Goal: Submit feedback/report problem: Leave review/rating

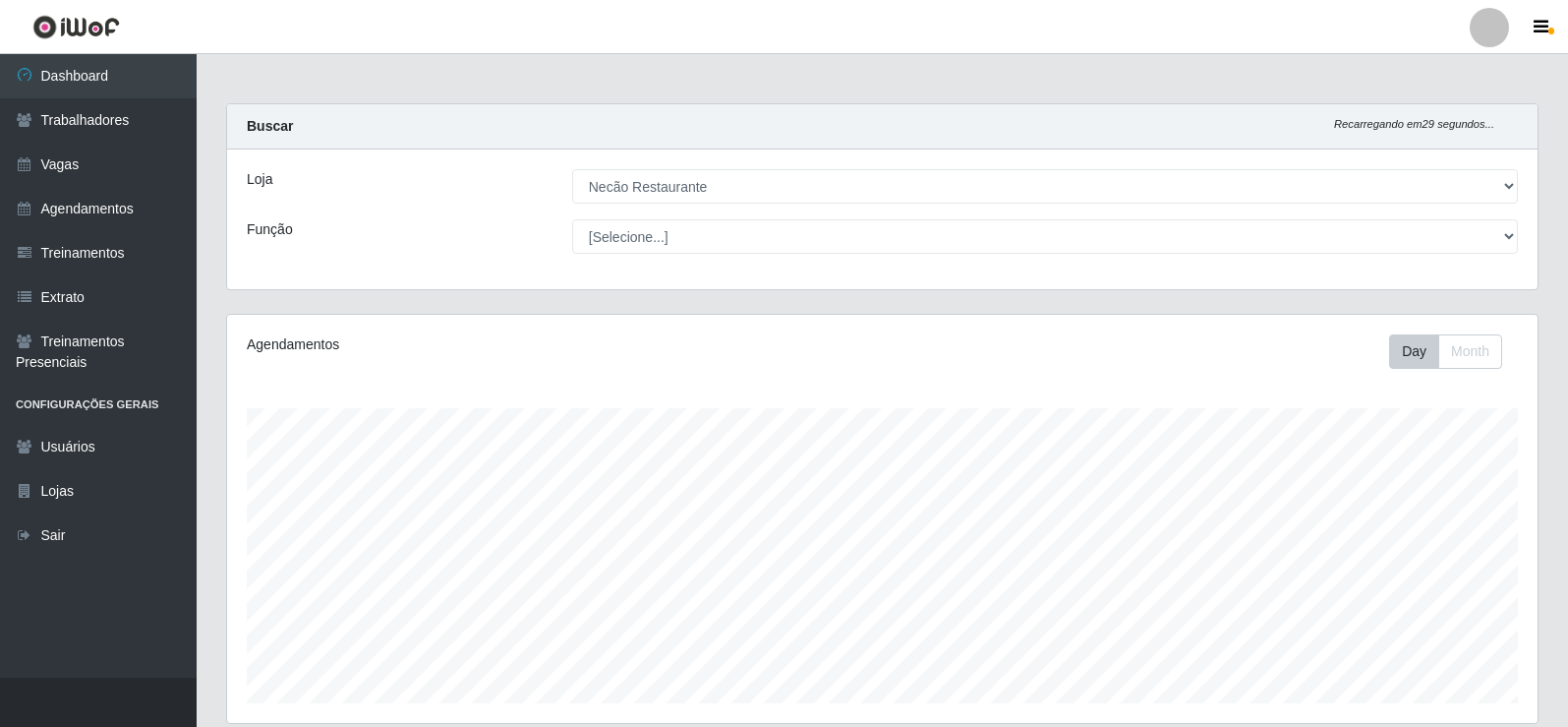
select select "334"
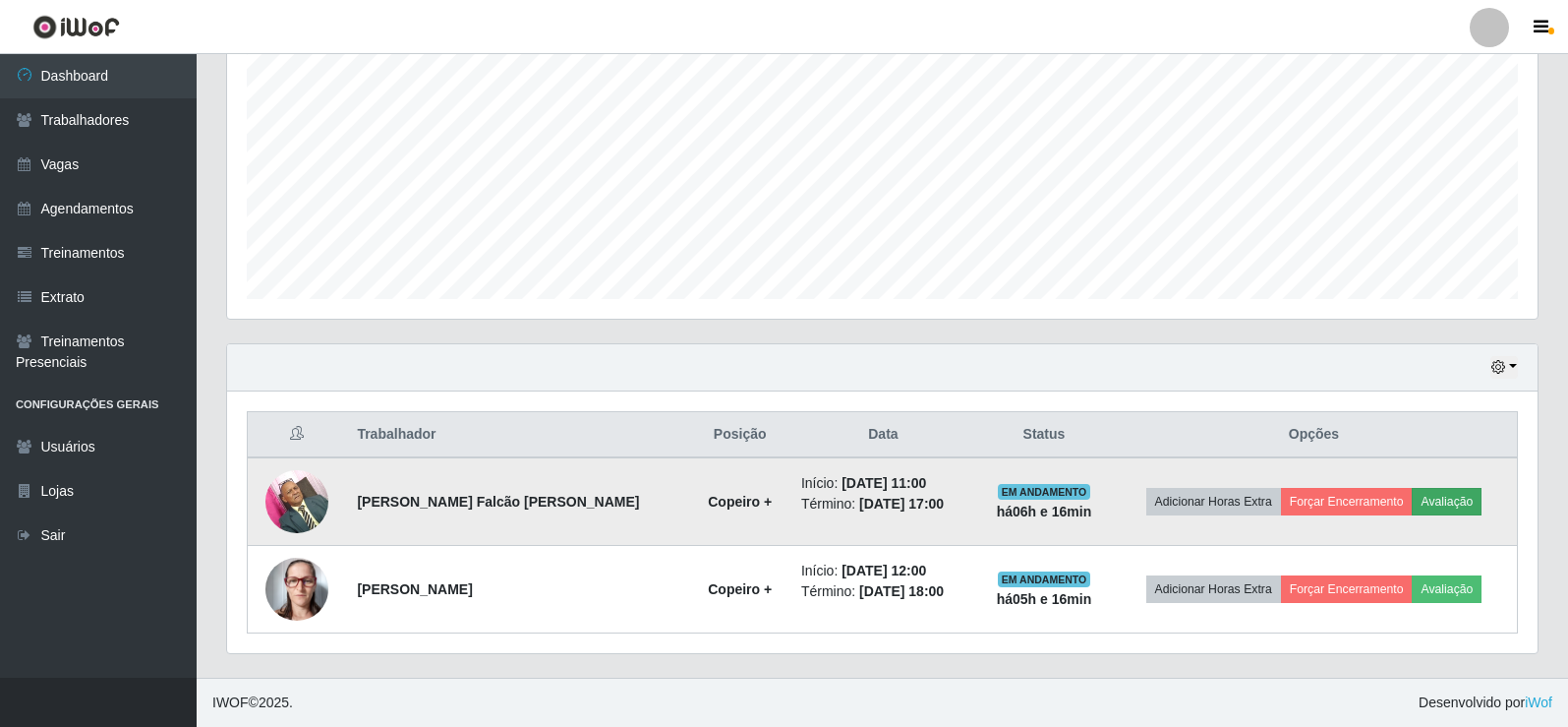
scroll to position [408, 1311]
click at [1283, 503] on button "Forçar Encerramento" at bounding box center [1346, 502] width 132 height 28
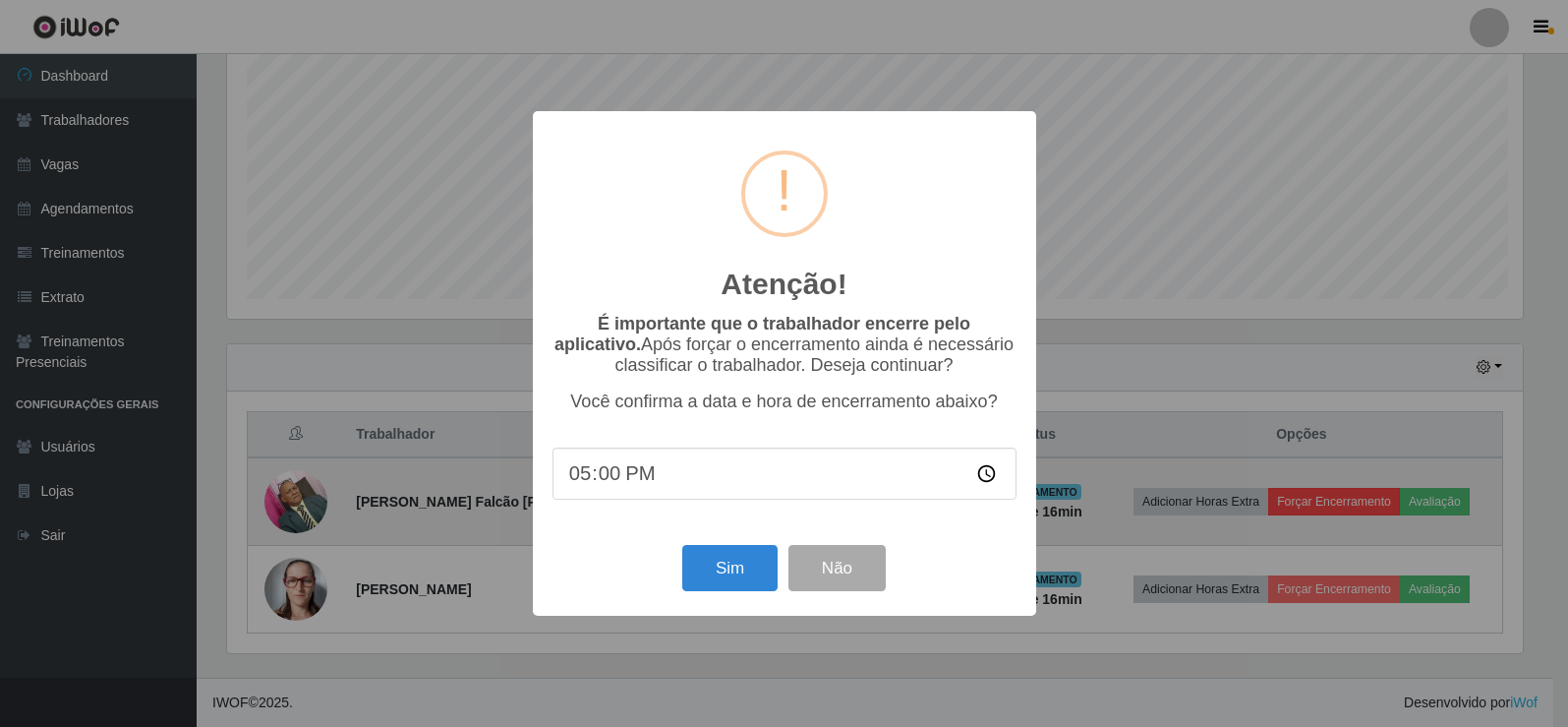
scroll to position [408, 1301]
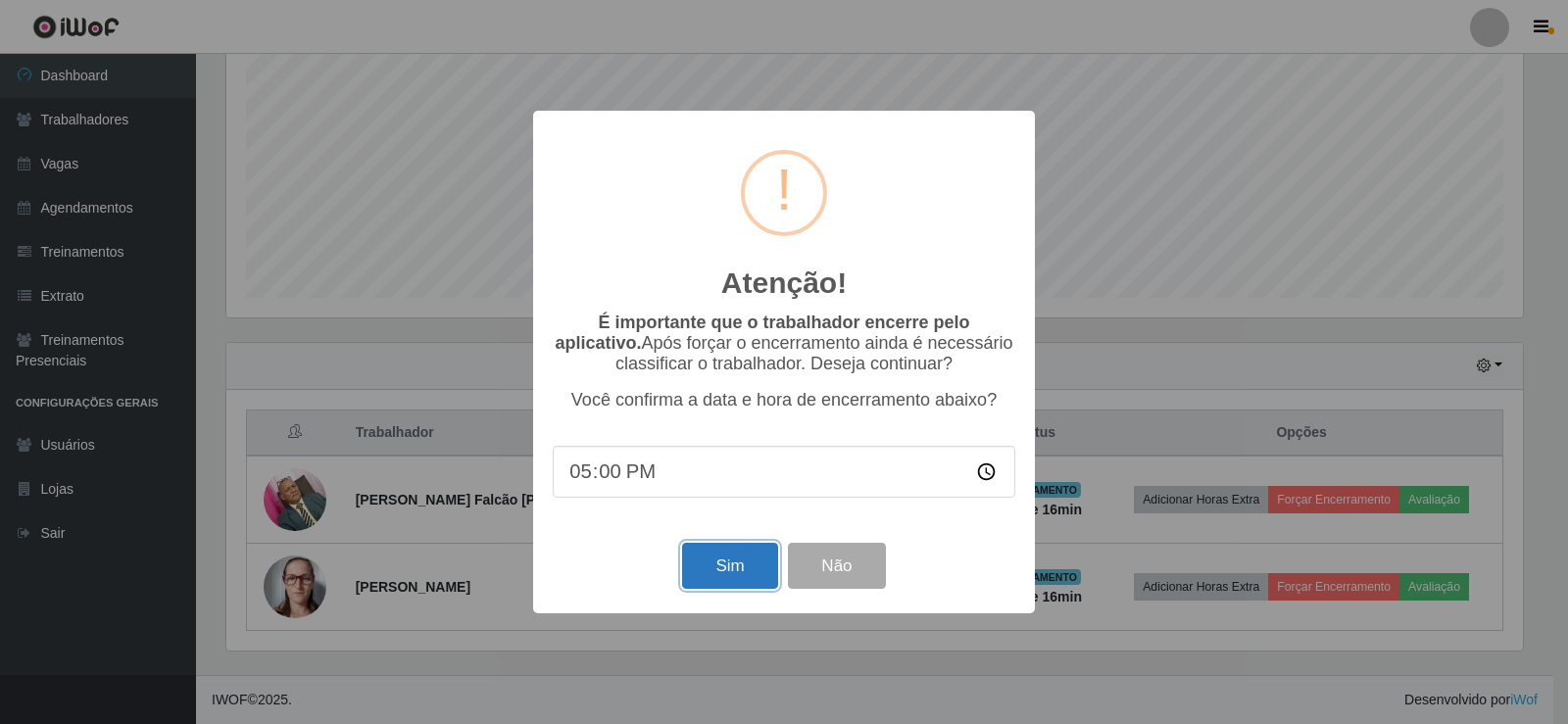
click at [733, 568] on button "Sim" at bounding box center [729, 565] width 95 height 46
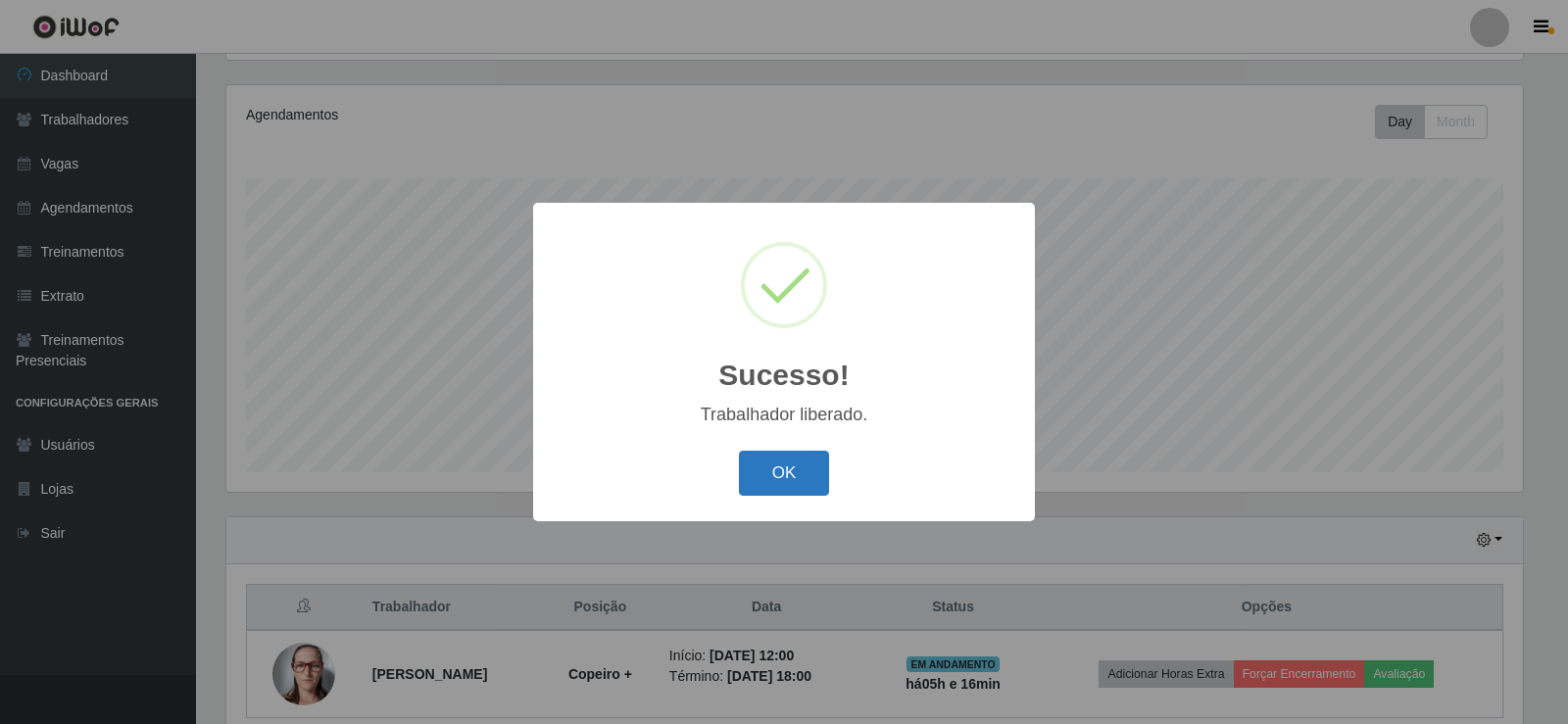
click at [828, 474] on button "OK" at bounding box center [784, 473] width 91 height 46
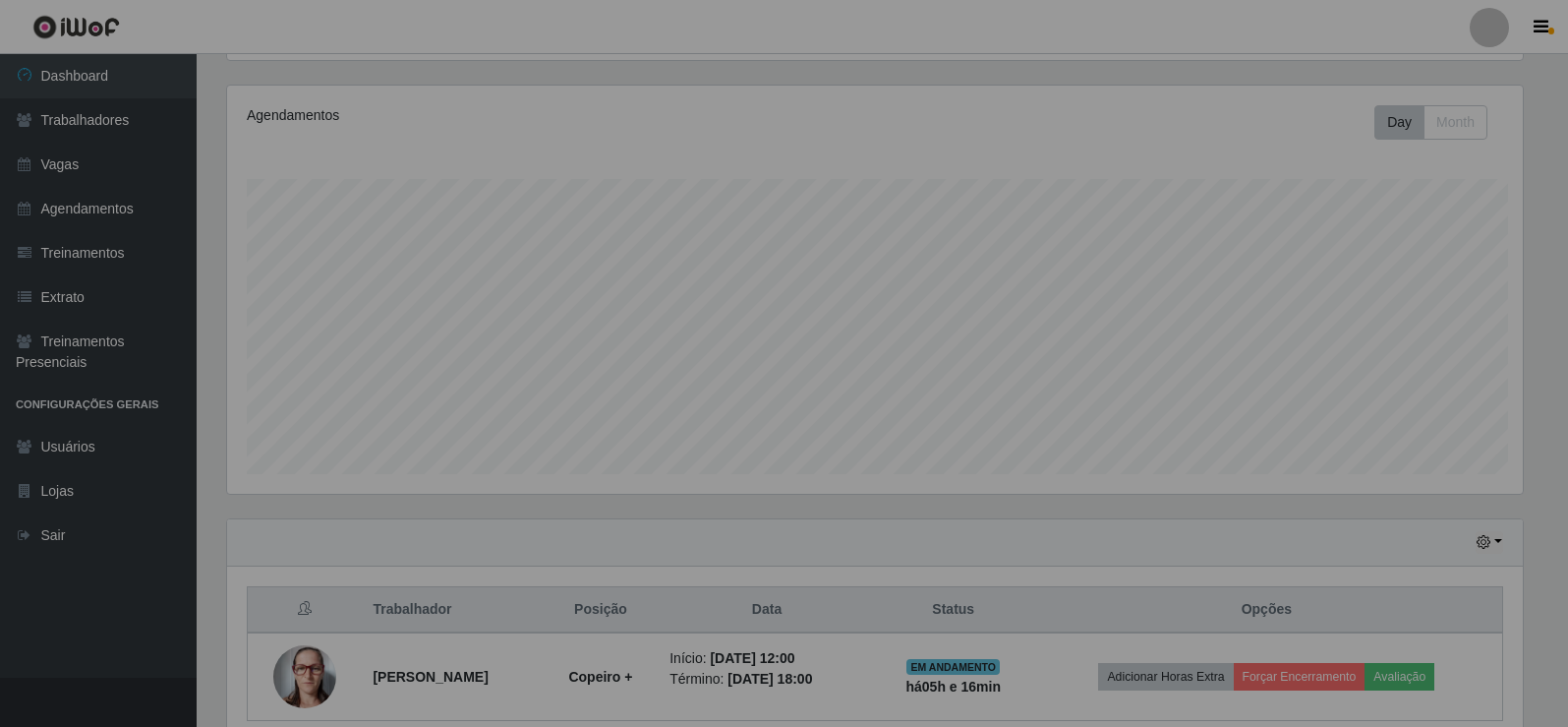
scroll to position [408, 1311]
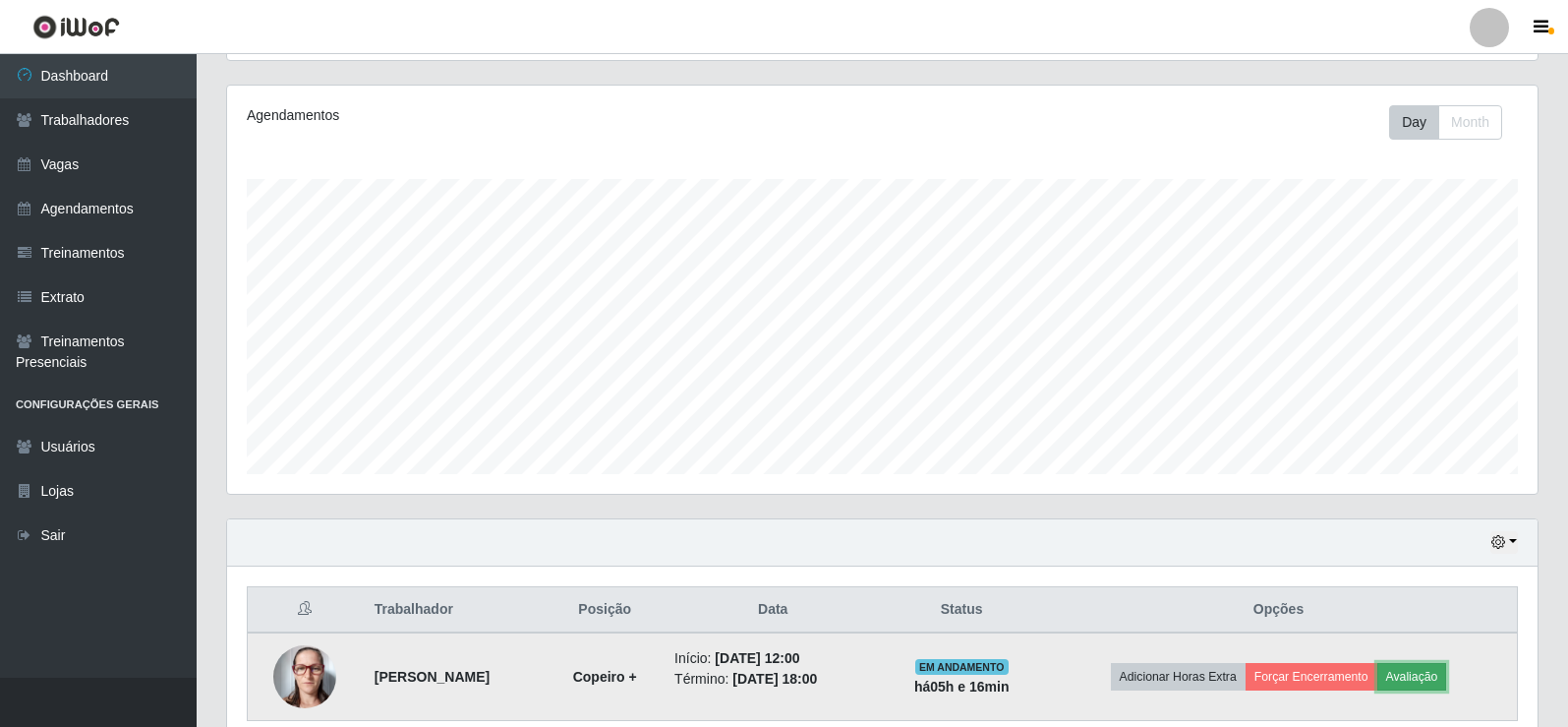
click at [1427, 675] on button "Avaliação" at bounding box center [1412, 676] width 70 height 28
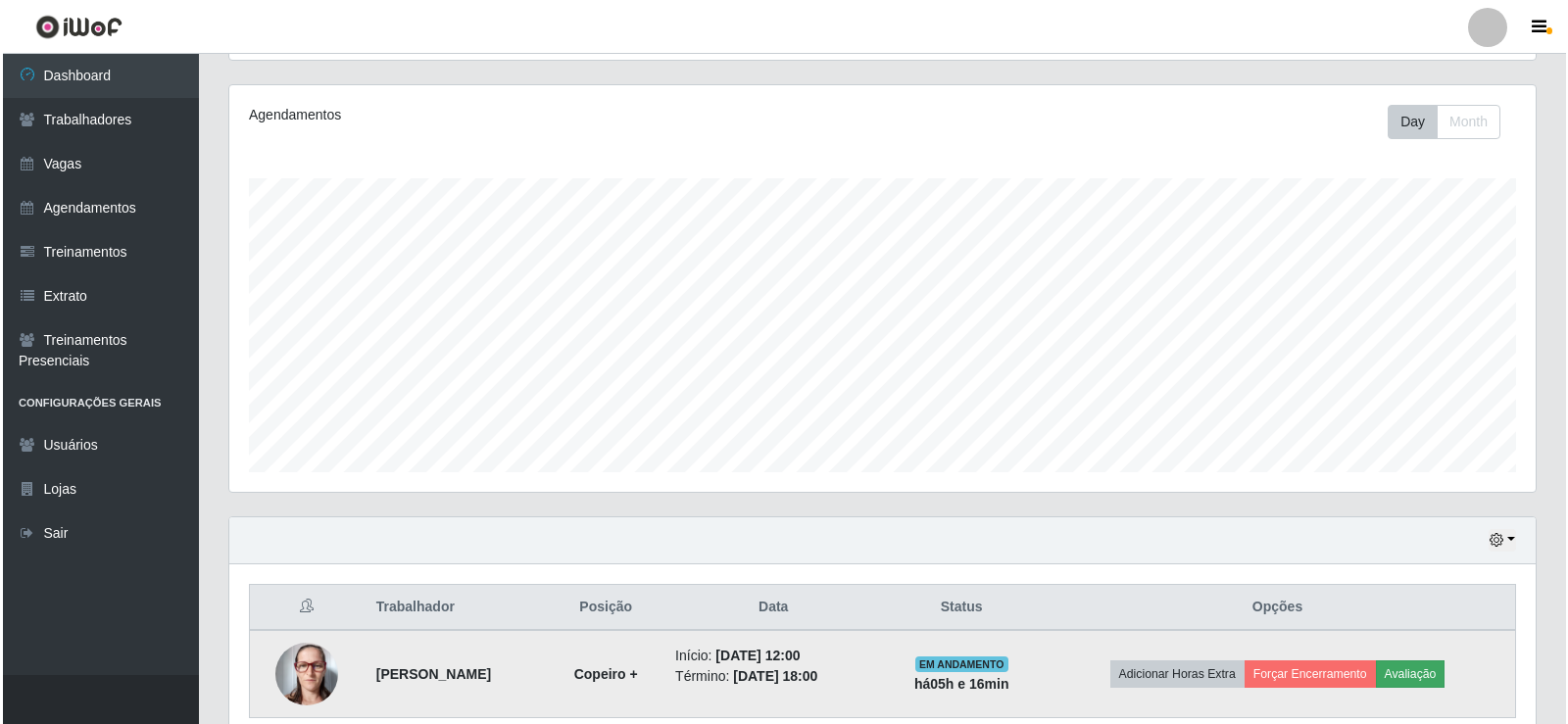
scroll to position [406, 1297]
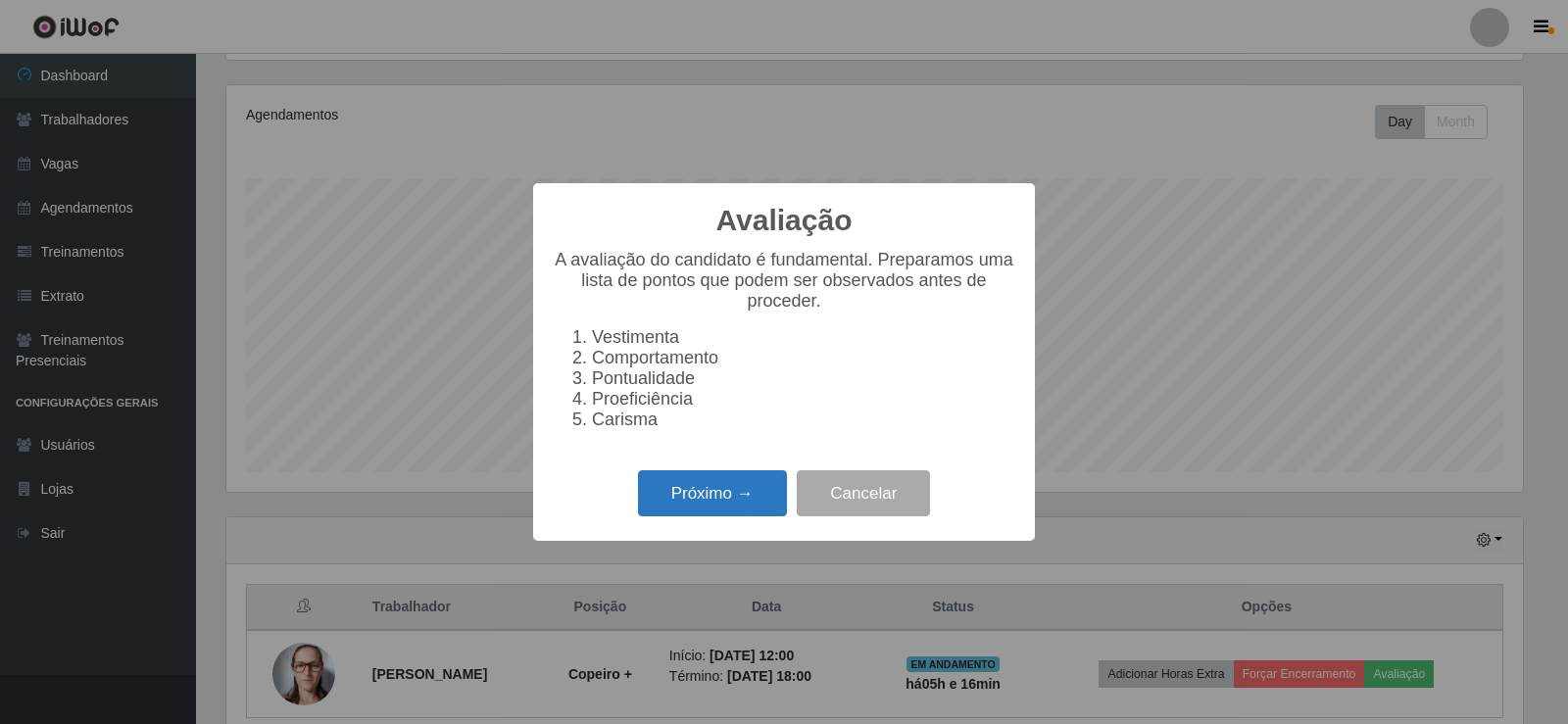
click at [764, 502] on button "Próximo →" at bounding box center [712, 493] width 149 height 46
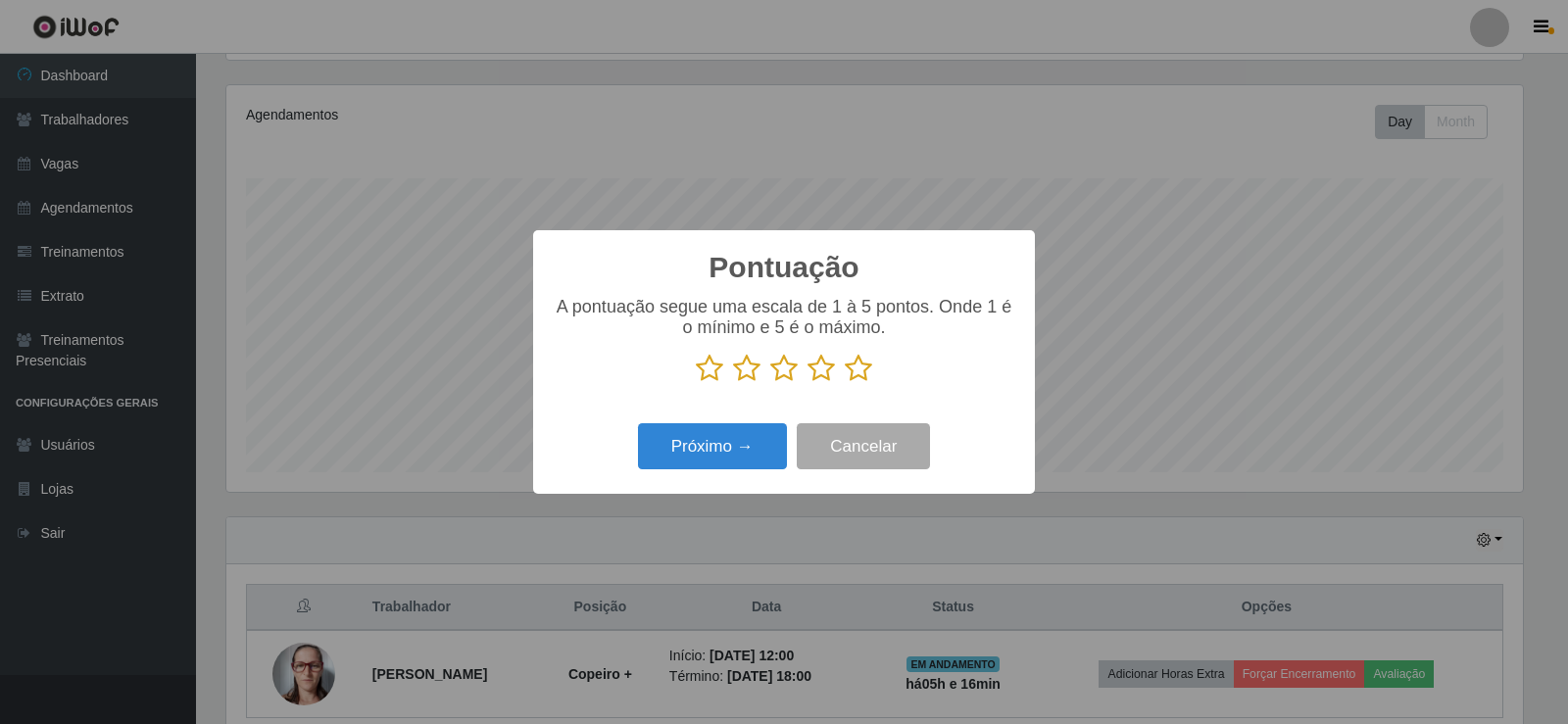
scroll to position [979263, 978778]
click at [859, 383] on icon at bounding box center [859, 369] width 28 height 30
click at [845, 383] on input "radio" at bounding box center [845, 383] width 0 height 0
click at [764, 435] on button "Próximo →" at bounding box center [712, 446] width 149 height 46
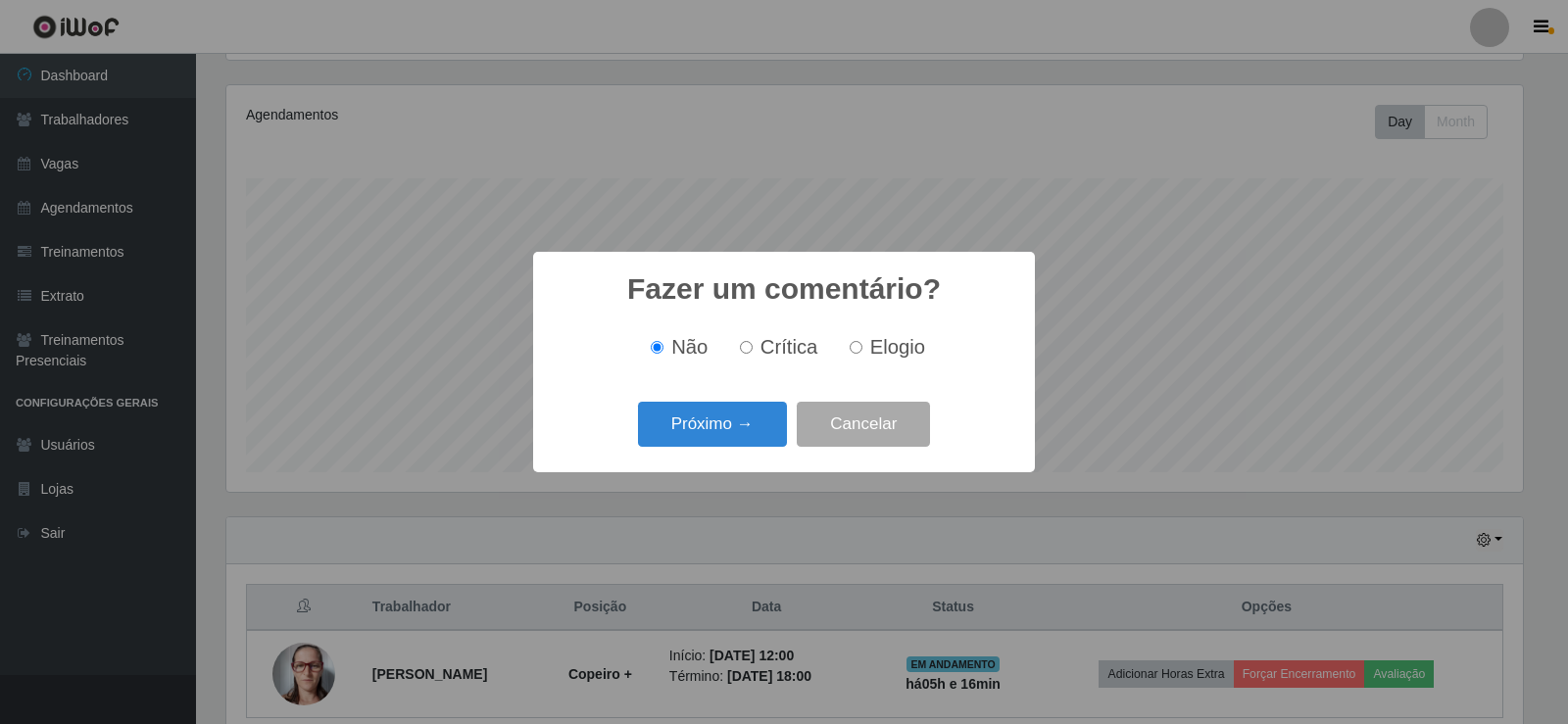
click at [764, 435] on button "Próximo →" at bounding box center [712, 424] width 149 height 46
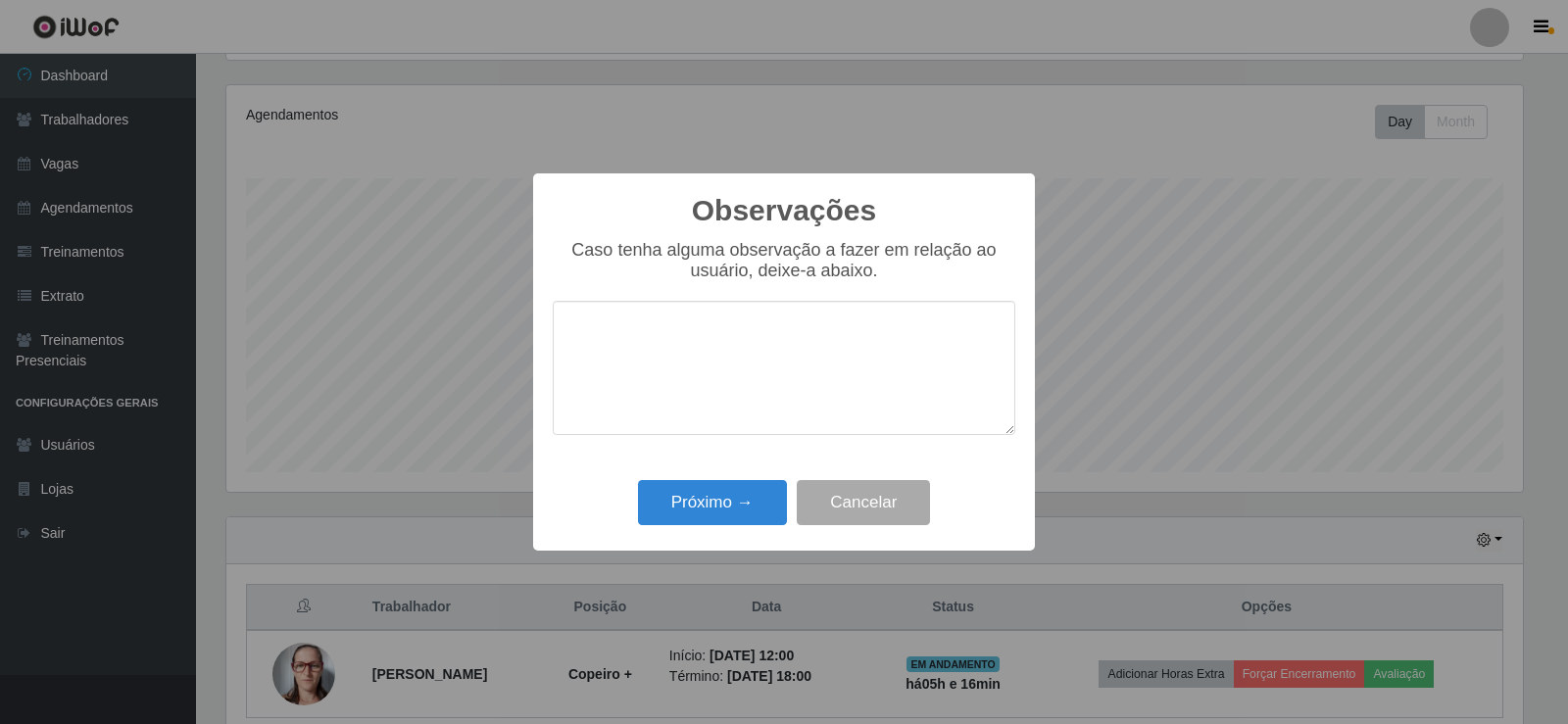
drag, startPoint x: 751, startPoint y: 480, endPoint x: 750, endPoint y: 490, distance: 10.0
click at [751, 481] on div "Próximo → Cancelar" at bounding box center [784, 502] width 463 height 56
click at [749, 492] on button "Próximo →" at bounding box center [712, 503] width 149 height 46
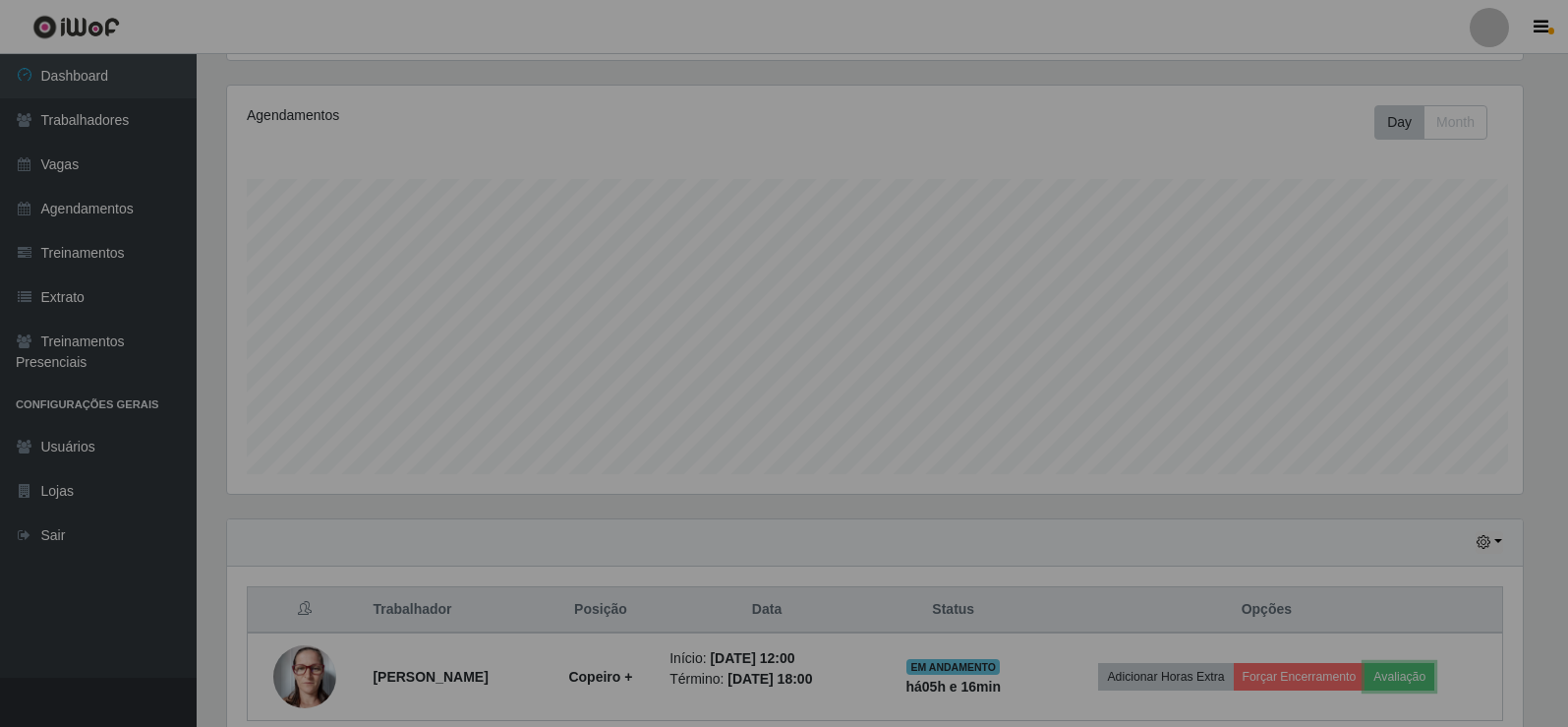
scroll to position [408, 1311]
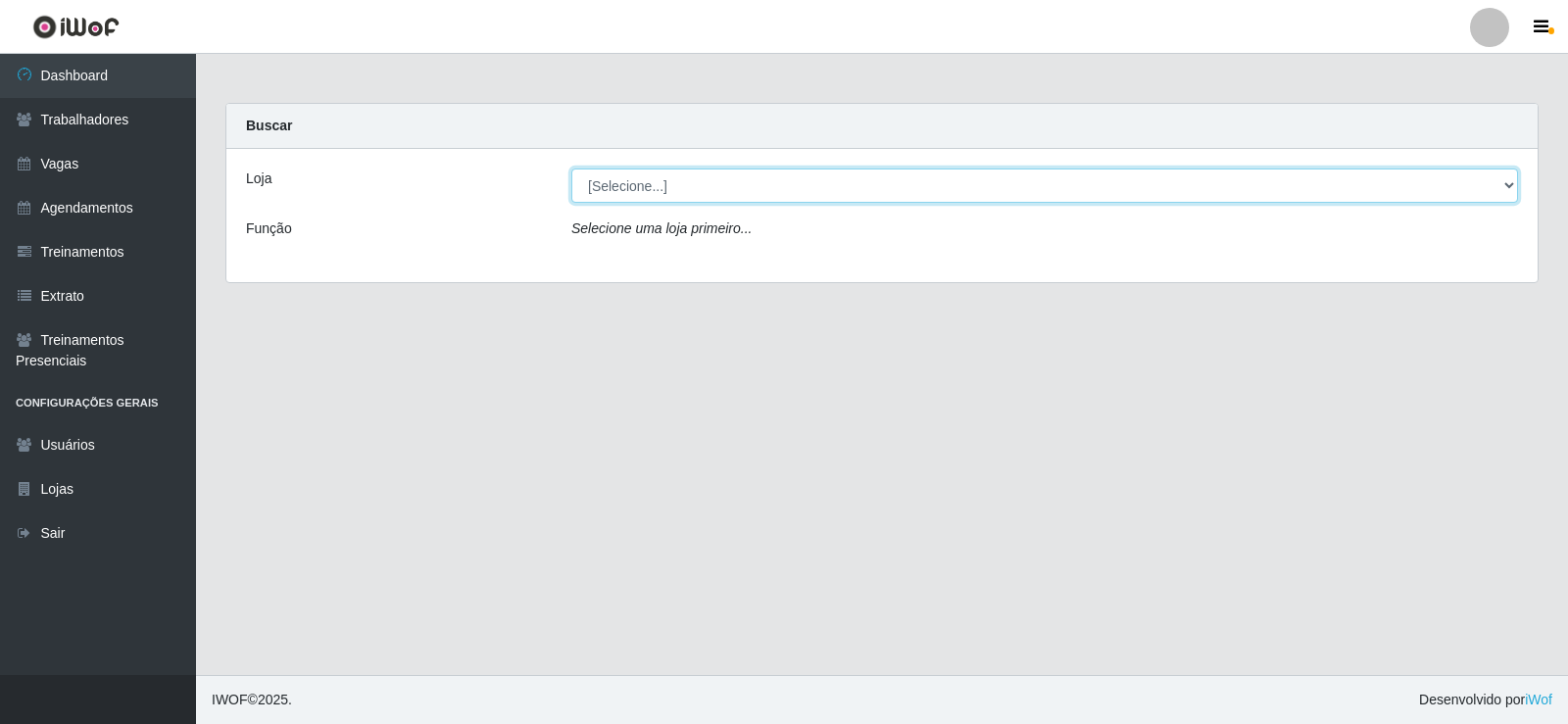
click at [607, 196] on select "[Selecione...] Necão Restaurante" at bounding box center [1044, 185] width 946 height 35
select select "334"
click at [571, 169] on select "[Selecione...] Necão Restaurante" at bounding box center [1044, 185] width 946 height 35
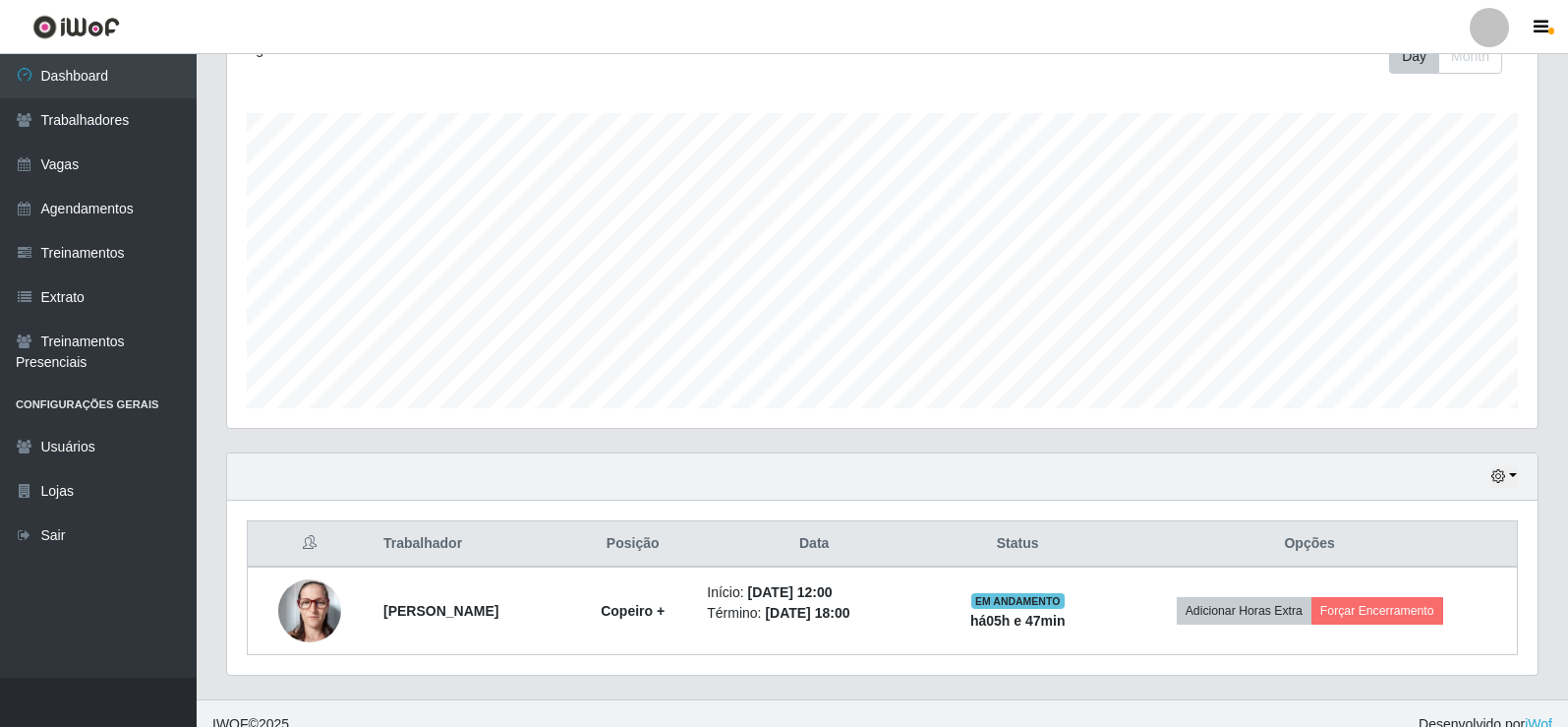
scroll to position [317, 0]
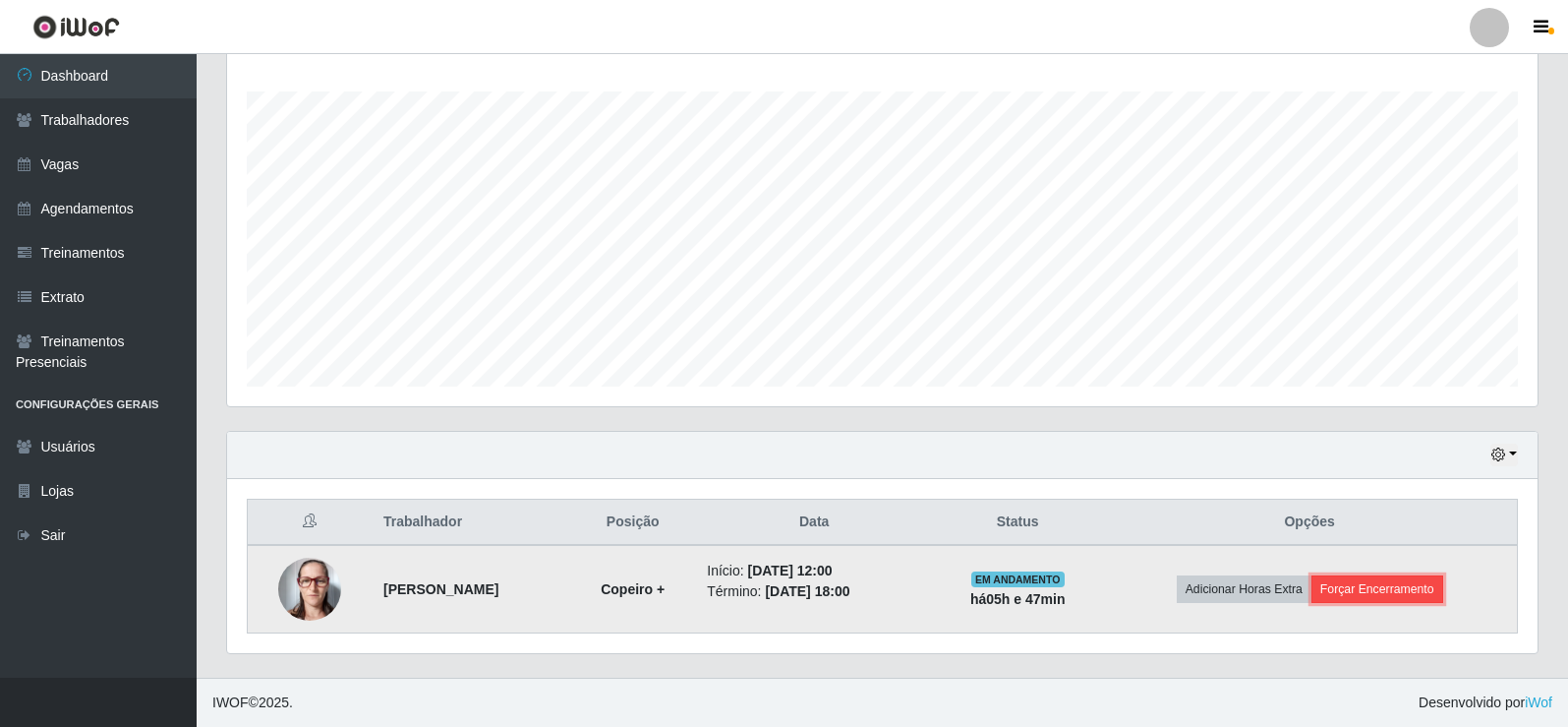
click at [1436, 595] on button "Forçar Encerramento" at bounding box center [1377, 589] width 132 height 28
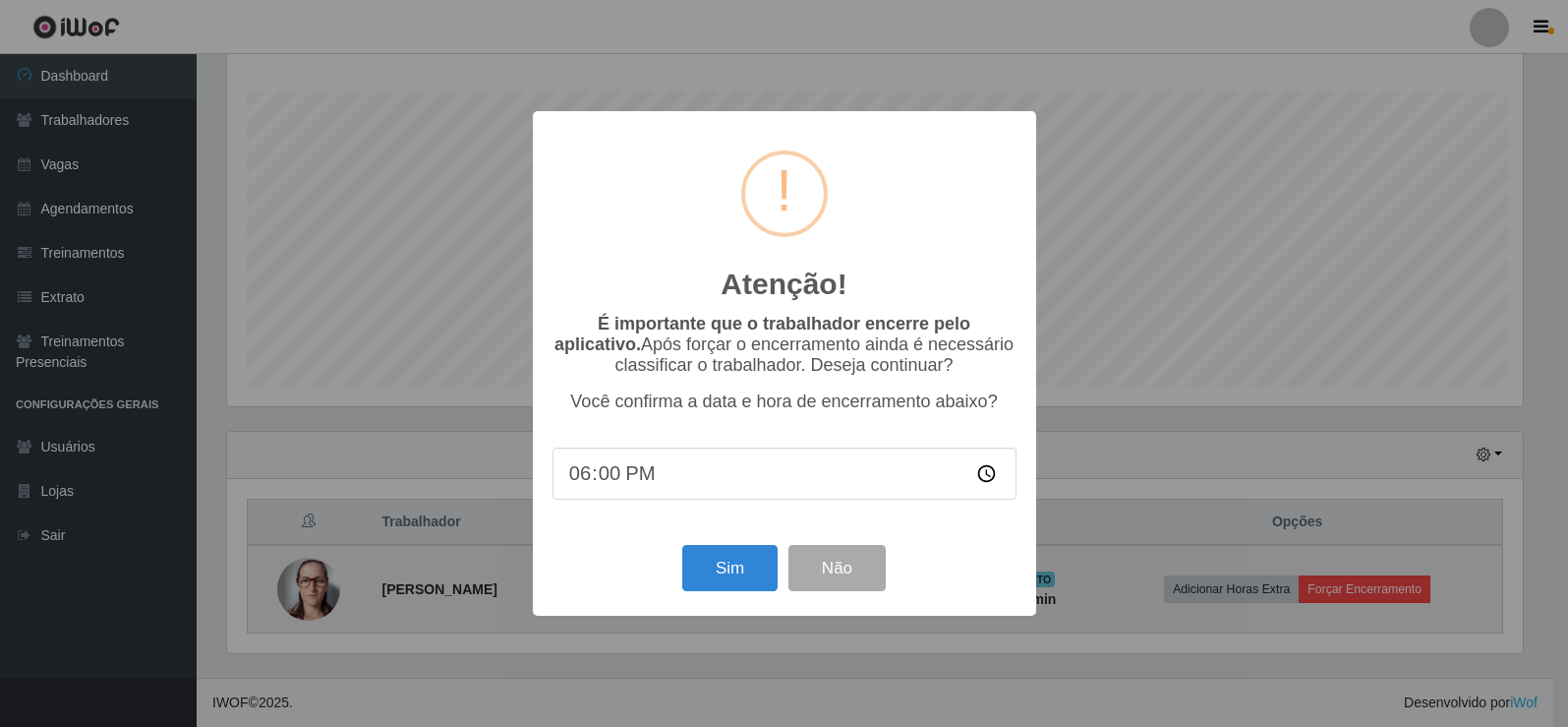
scroll to position [408, 1301]
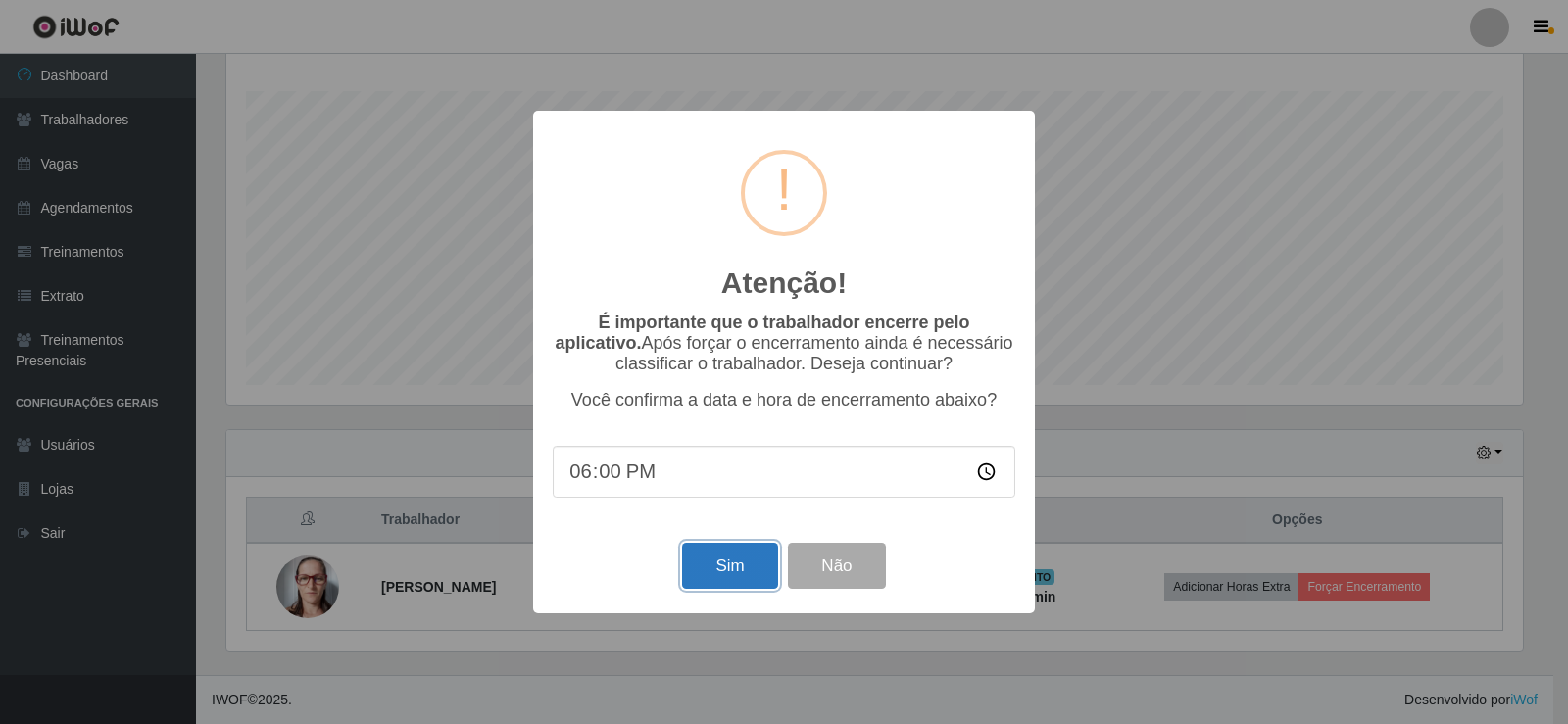
click at [713, 561] on button "Sim" at bounding box center [729, 565] width 95 height 46
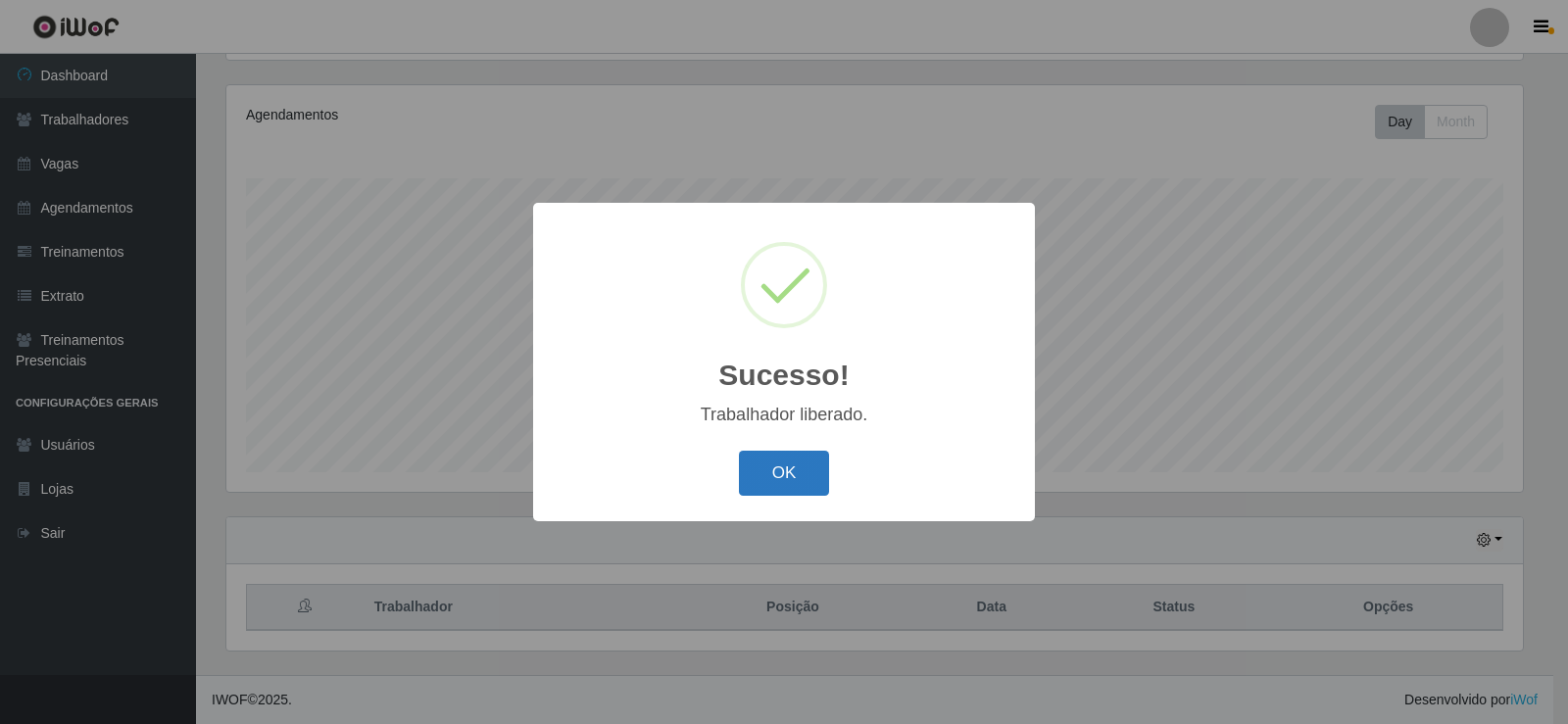
click at [784, 471] on button "OK" at bounding box center [784, 473] width 91 height 46
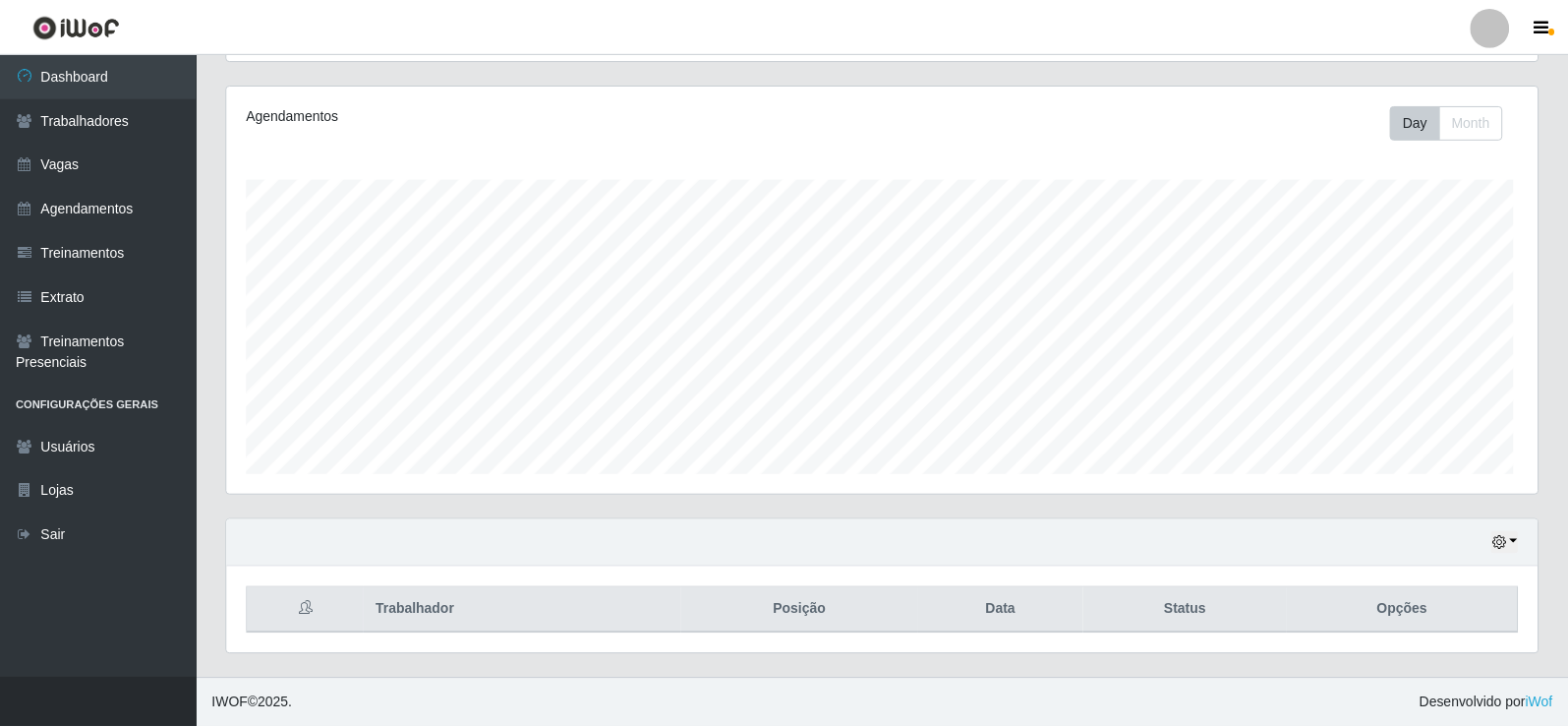
scroll to position [408, 1311]
